Goal: Task Accomplishment & Management: Use online tool/utility

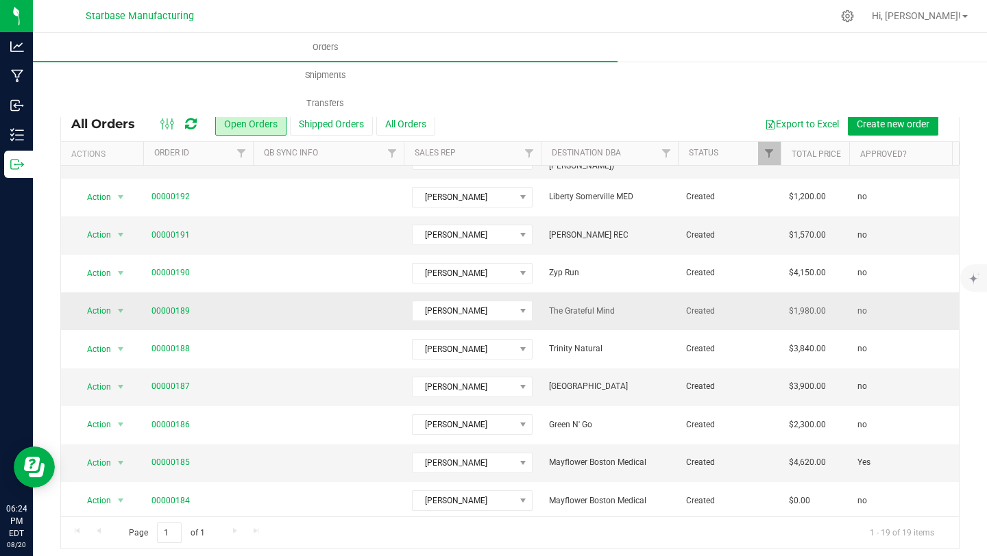
scroll to position [61, 0]
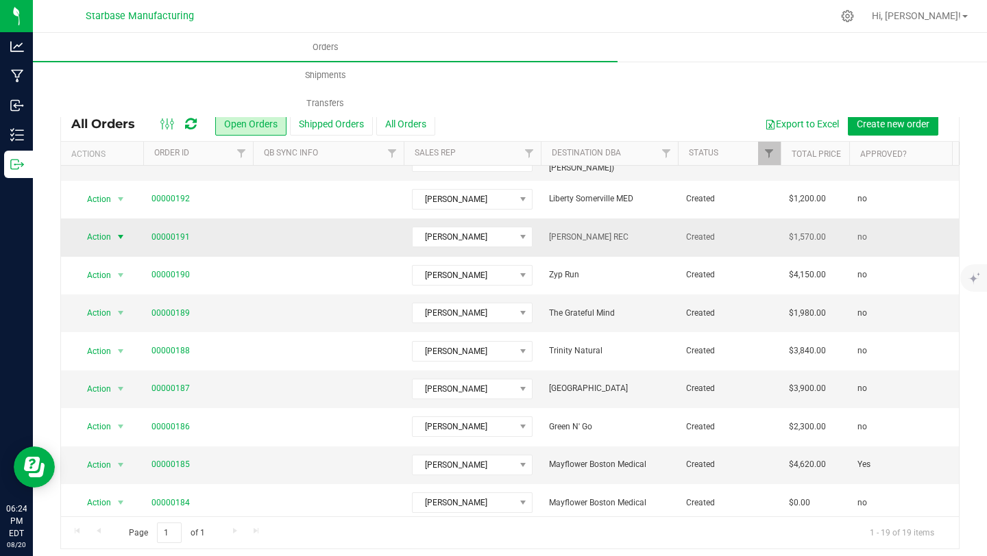
click at [118, 238] on span "select" at bounding box center [120, 237] width 11 height 11
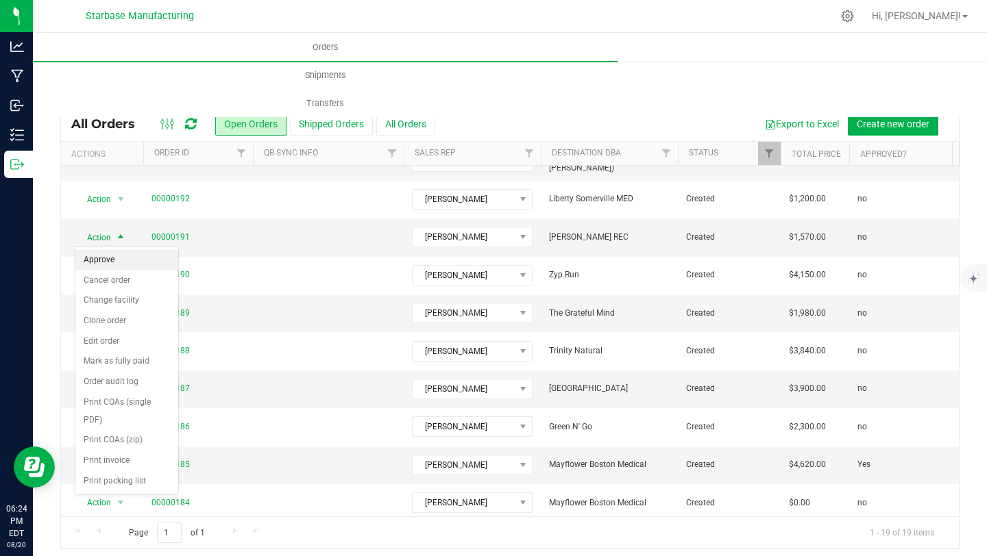
click at [112, 258] on li "Approve" at bounding box center [126, 260] width 103 height 21
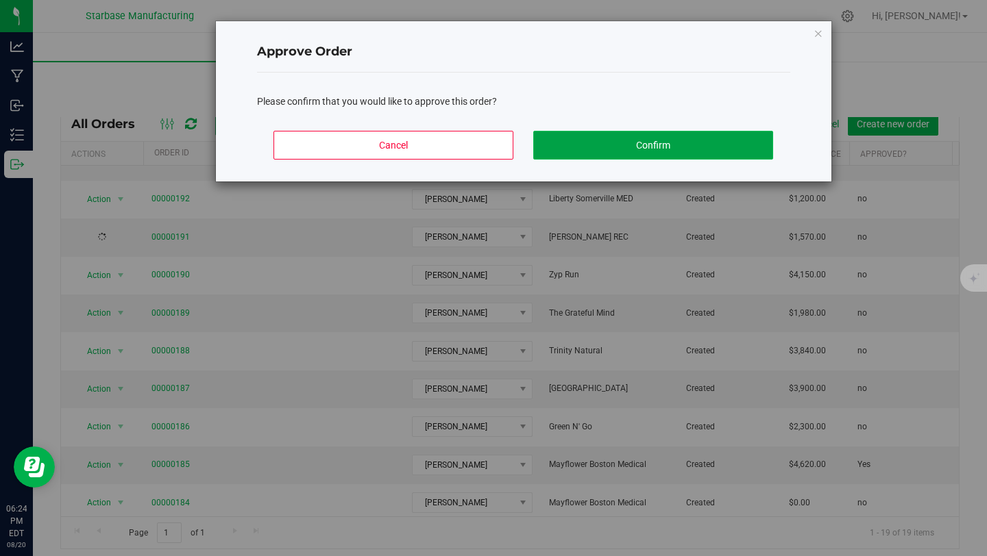
click at [592, 149] on button "Confirm" at bounding box center [653, 145] width 240 height 29
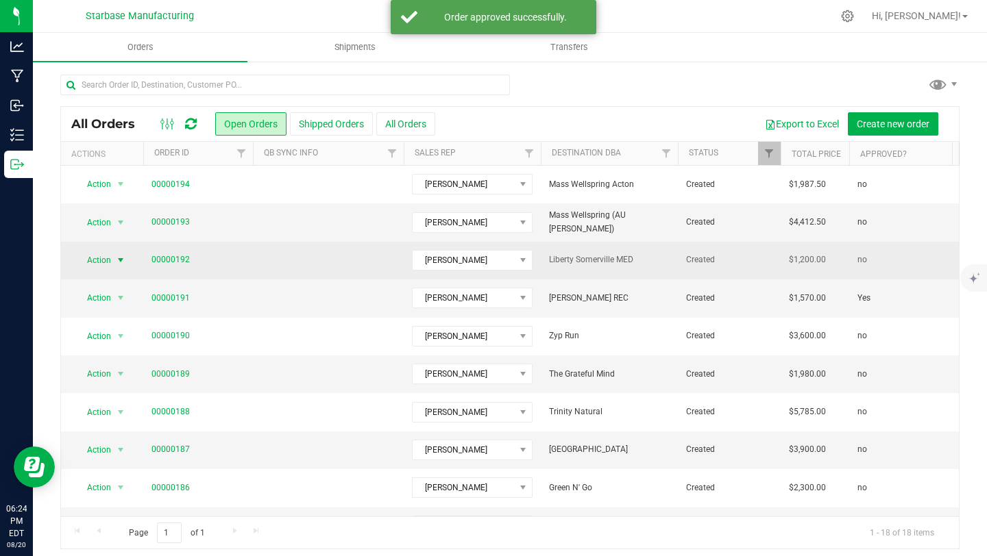
click at [122, 257] on span "select" at bounding box center [120, 260] width 11 height 11
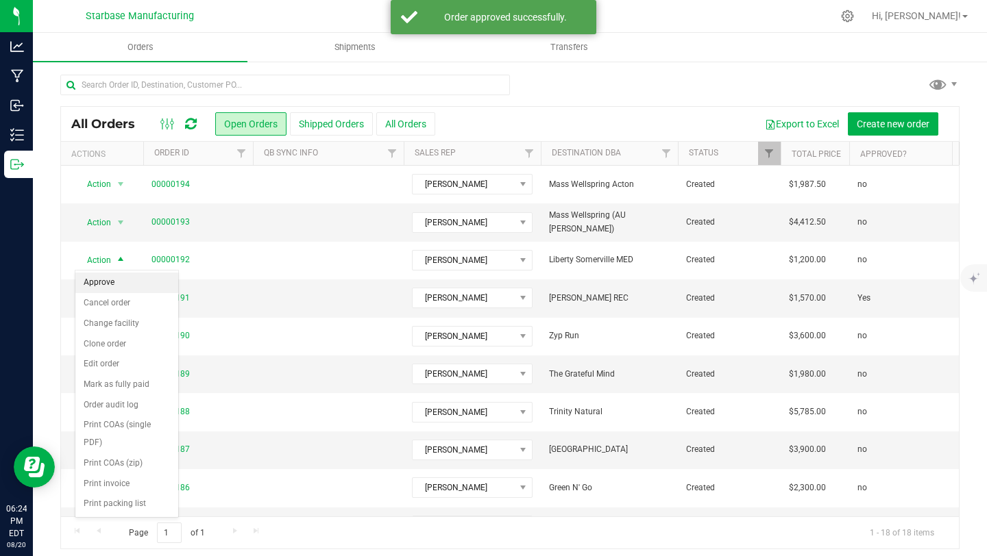
click at [117, 285] on li "Approve" at bounding box center [126, 283] width 103 height 21
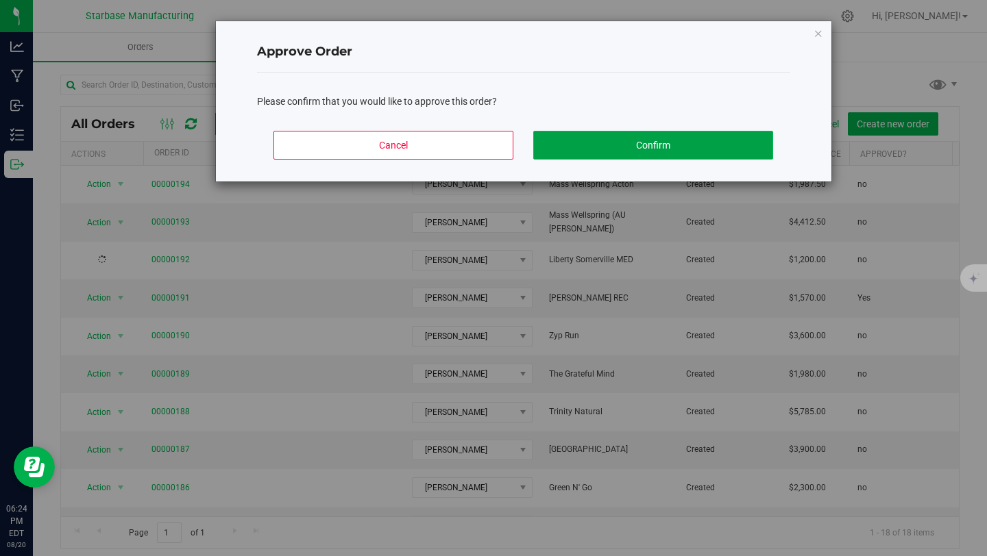
click at [583, 145] on button "Confirm" at bounding box center [653, 145] width 240 height 29
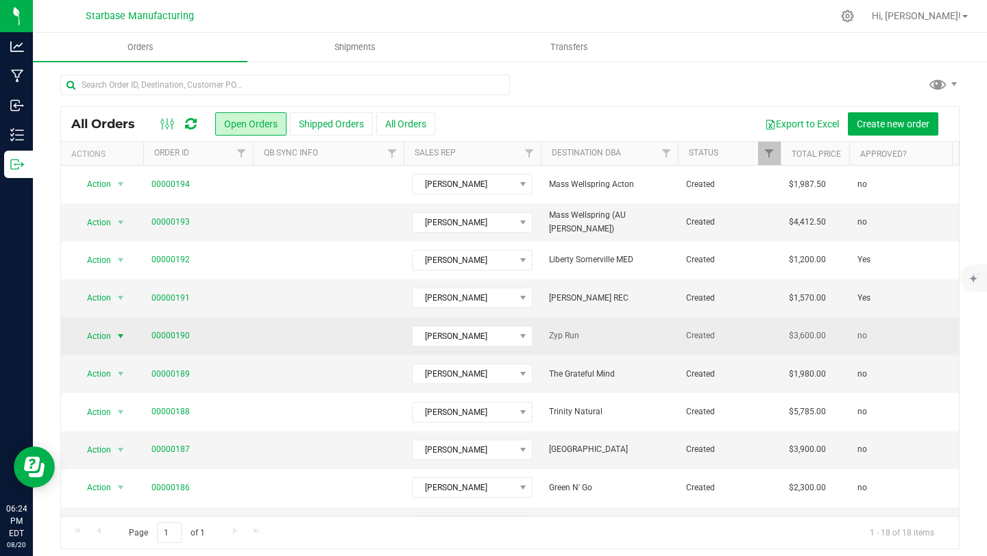
click at [119, 335] on span "select" at bounding box center [120, 336] width 11 height 11
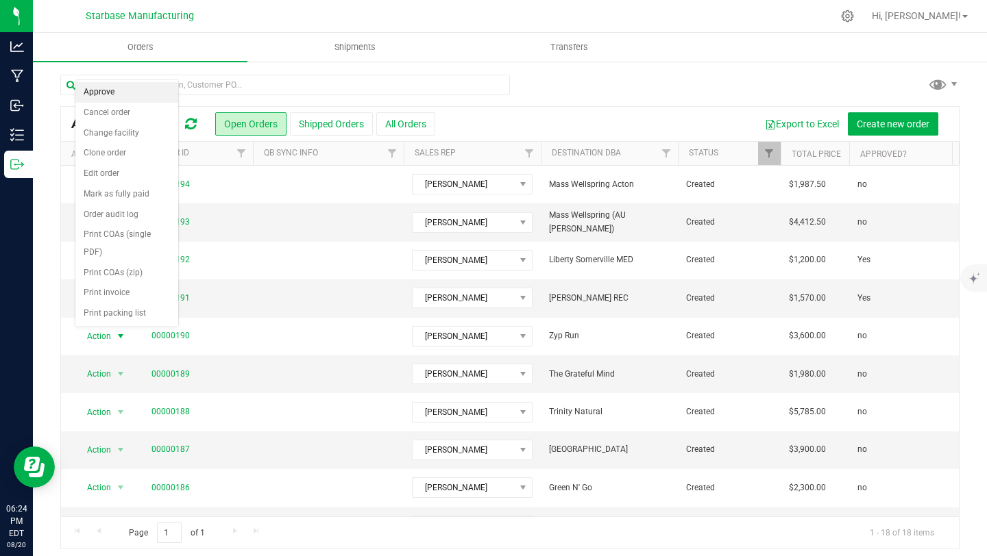
click at [97, 93] on li "Approve" at bounding box center [126, 92] width 103 height 21
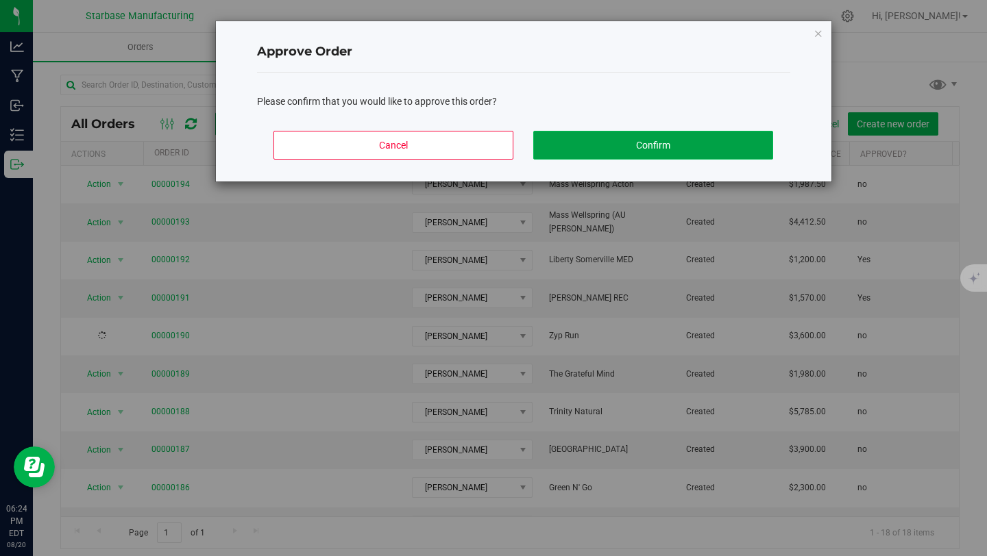
click at [670, 139] on button "Confirm" at bounding box center [653, 145] width 240 height 29
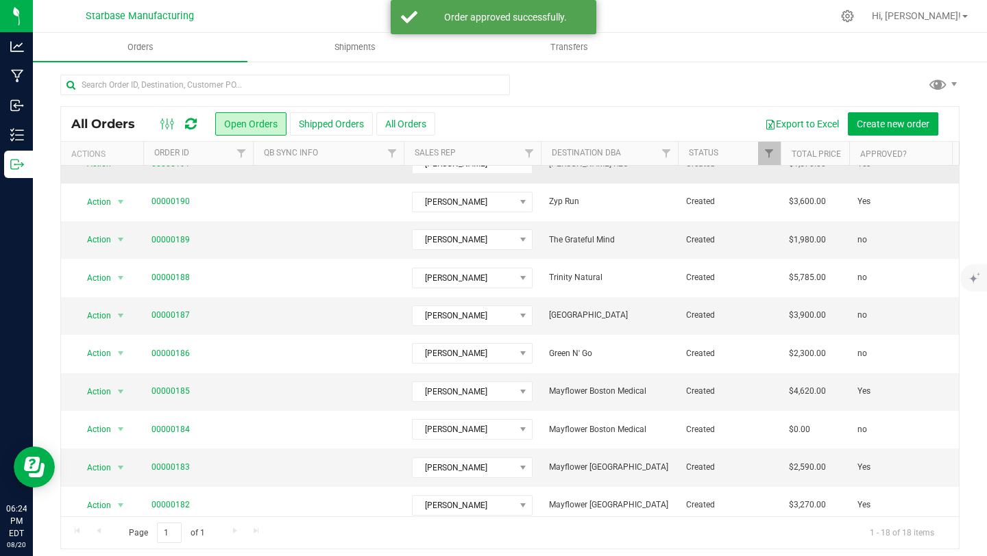
scroll to position [130, 0]
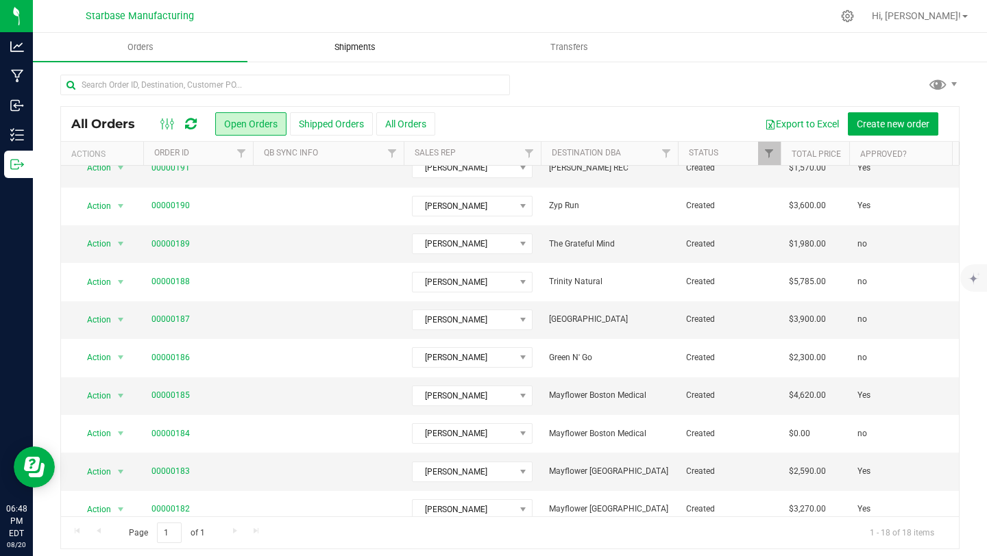
click at [354, 49] on span "Shipments" at bounding box center [355, 47] width 78 height 12
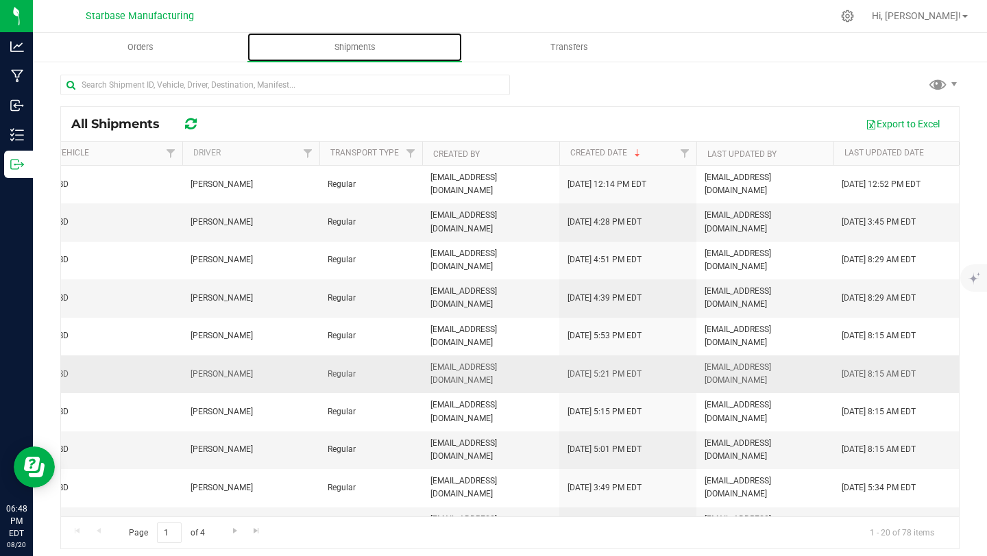
scroll to position [0, 705]
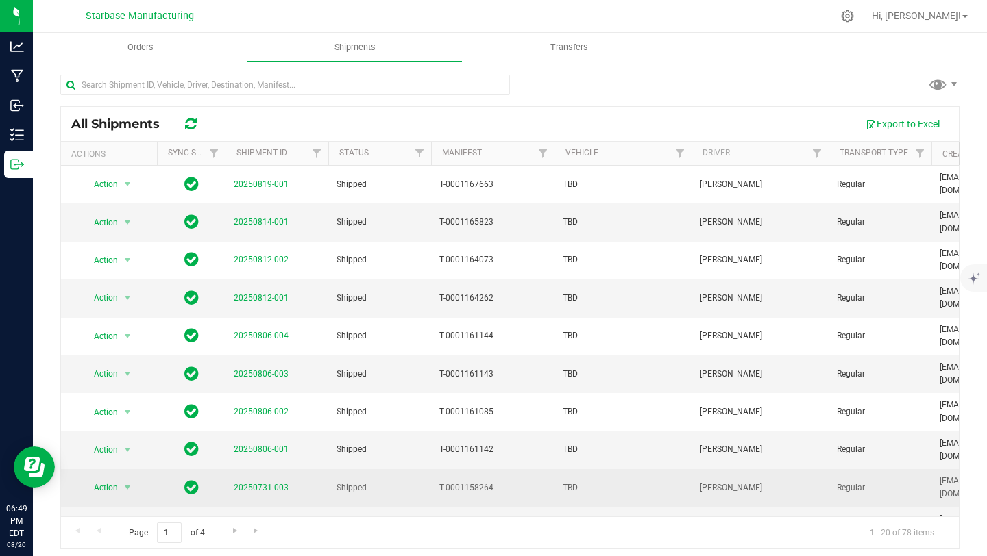
click at [272, 483] on link "20250731-003" at bounding box center [261, 488] width 55 height 10
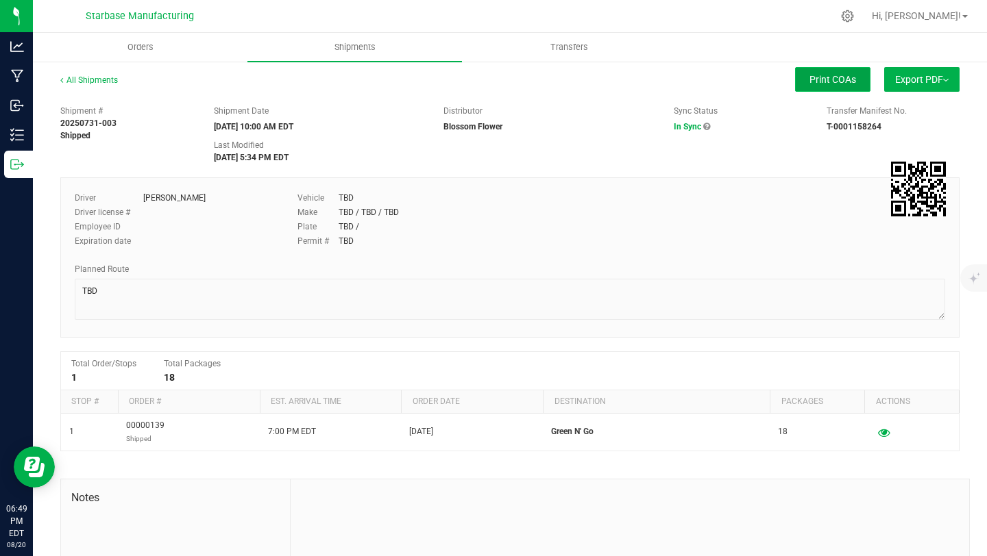
click at [845, 82] on span "Print COAs" at bounding box center [832, 79] width 47 height 11
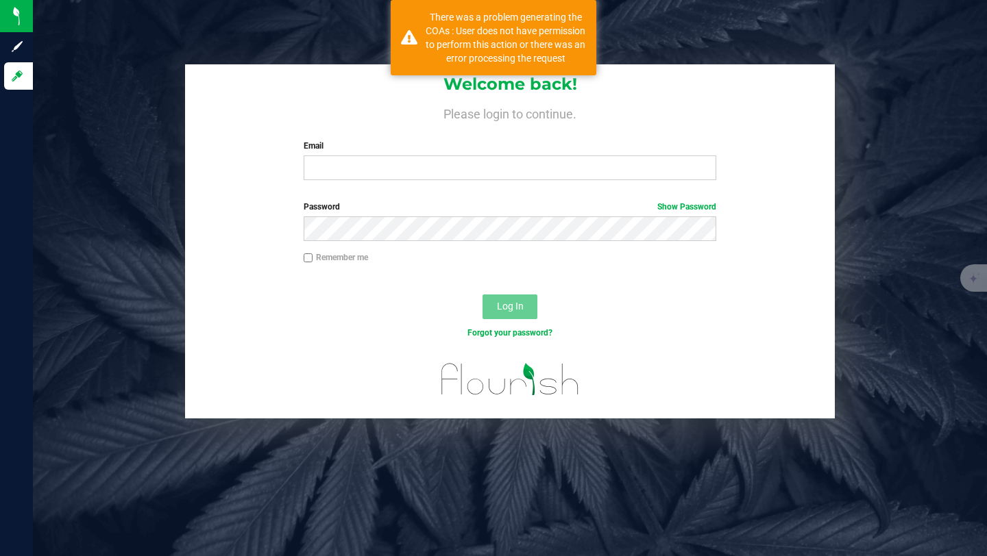
click at [628, 21] on div "Welcome back! Please login to continue. Email Required Please format your email…" at bounding box center [510, 278] width 954 height 556
click at [276, 3] on div "Welcome back! Please login to continue. Email Required Please format your email…" at bounding box center [510, 278] width 954 height 556
